Goal: Find specific page/section: Find specific page/section

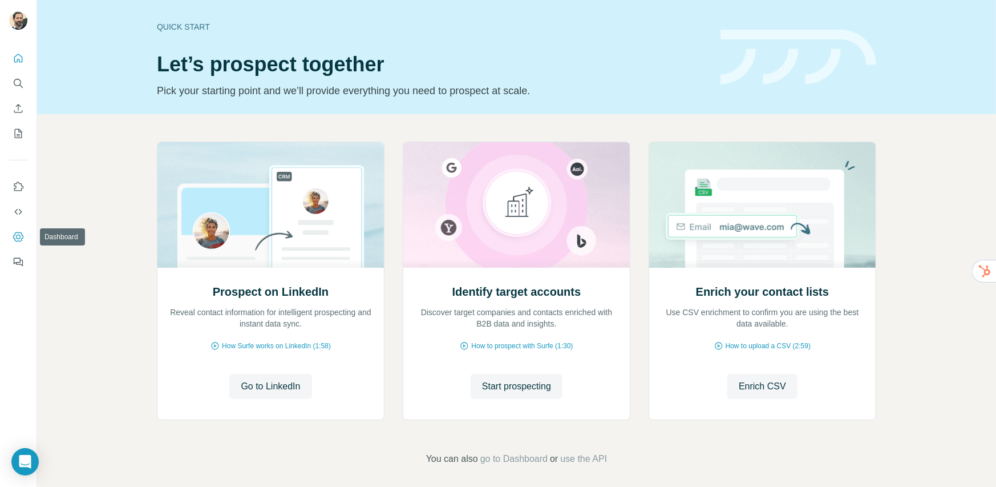
click at [16, 239] on icon "Dashboard" at bounding box center [18, 236] width 11 height 11
